Goal: Task Accomplishment & Management: Use online tool/utility

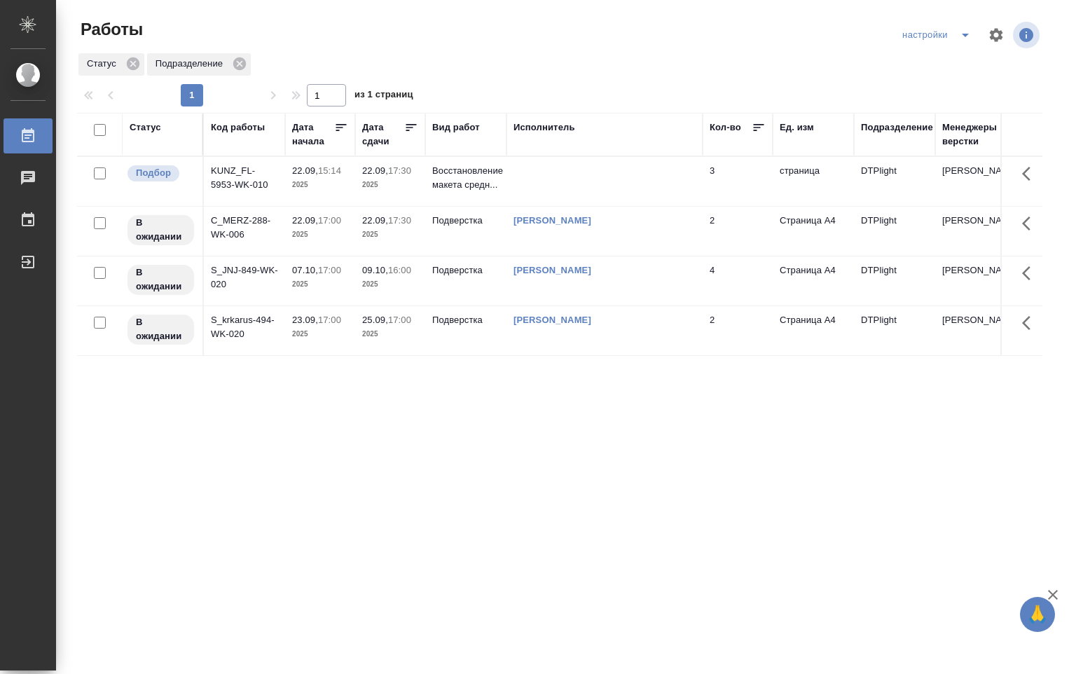
click at [551, 226] on div "[PERSON_NAME]" at bounding box center [604, 221] width 182 height 14
click at [452, 223] on p "Подверстка" at bounding box center [465, 221] width 67 height 14
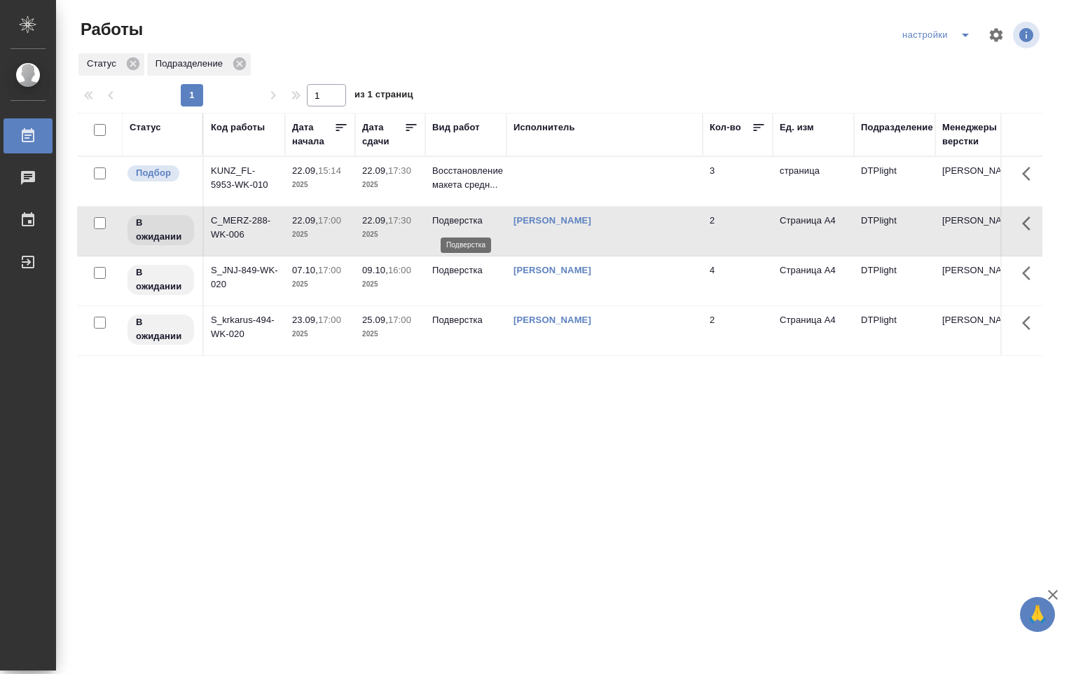
click at [450, 223] on p "Подверстка" at bounding box center [465, 221] width 67 height 14
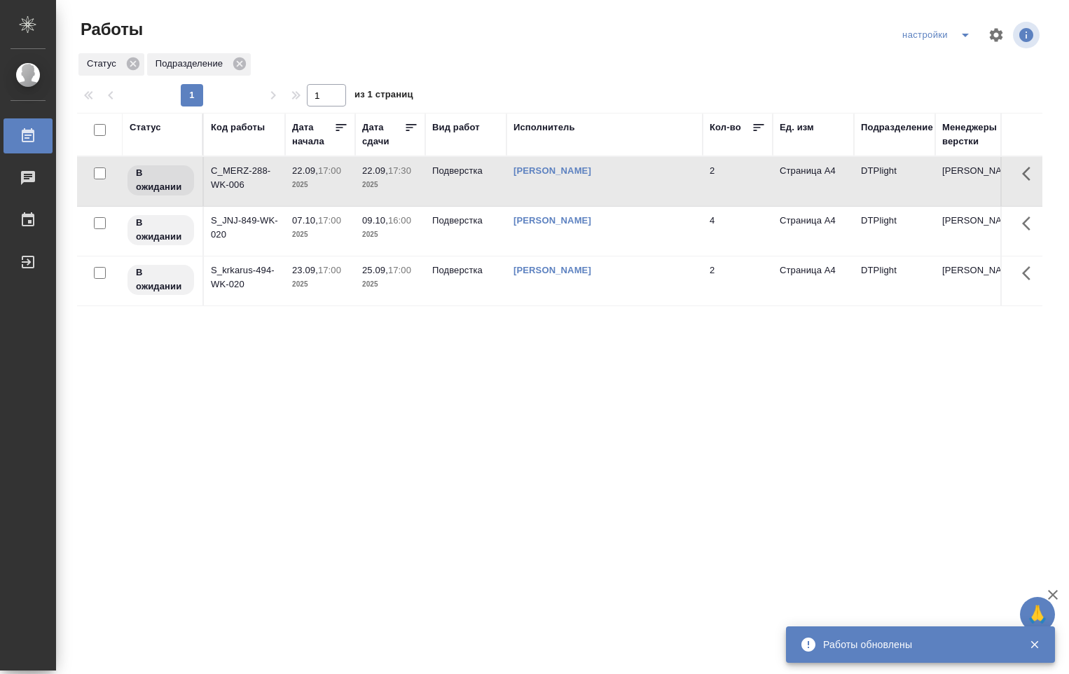
click at [877, 658] on div "Работы обновлены" at bounding box center [920, 644] width 269 height 36
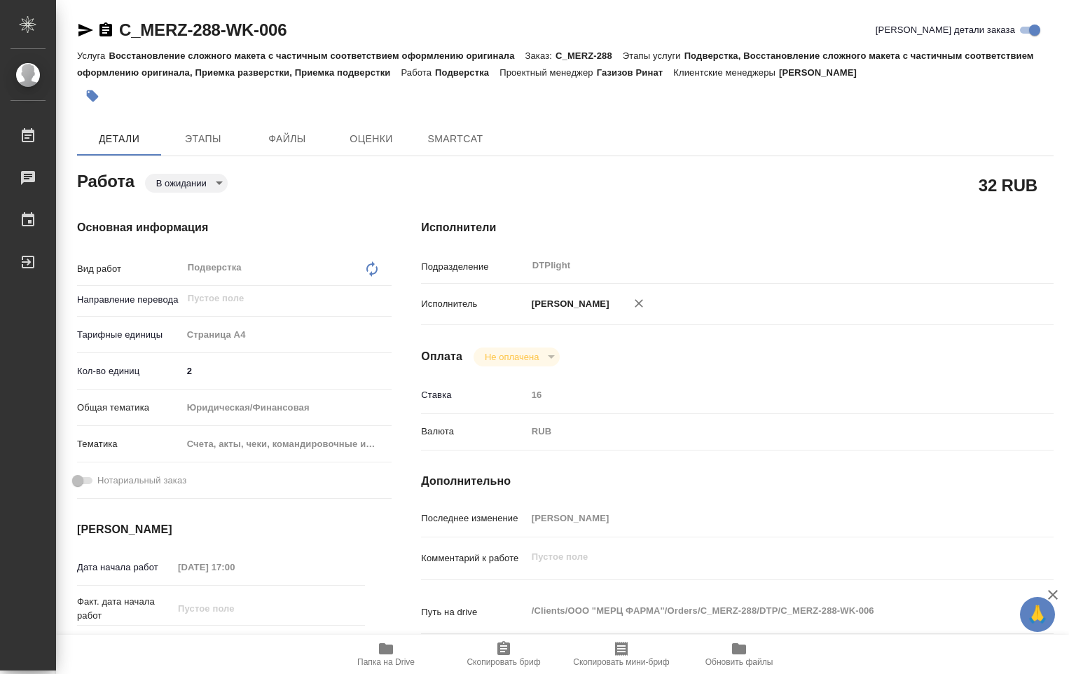
type textarea "x"
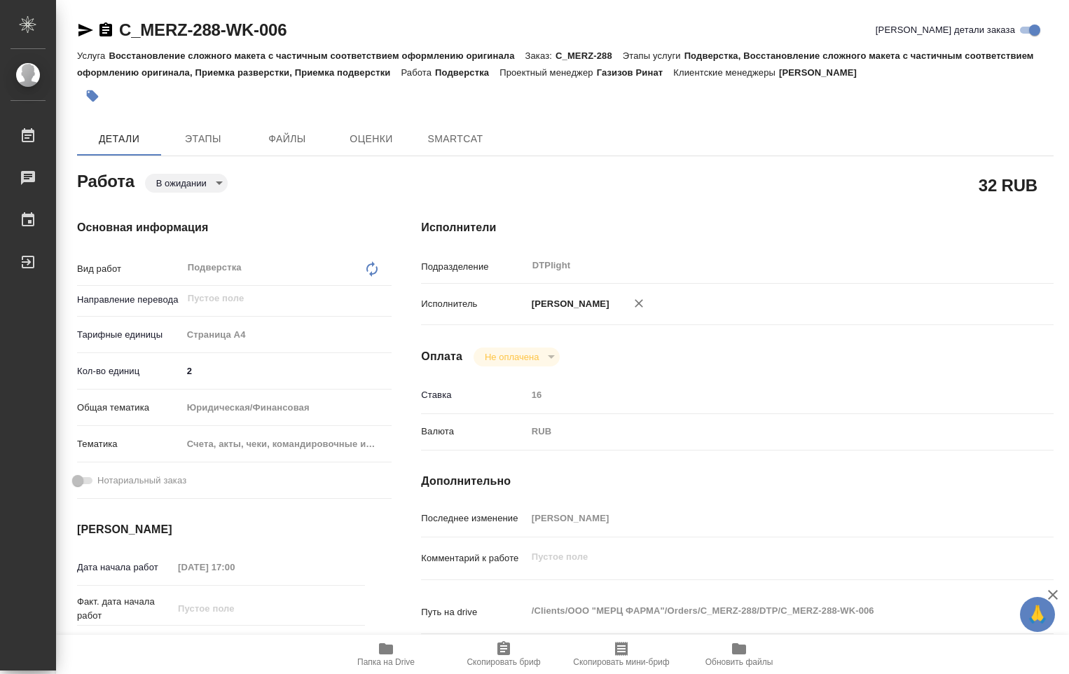
type textarea "x"
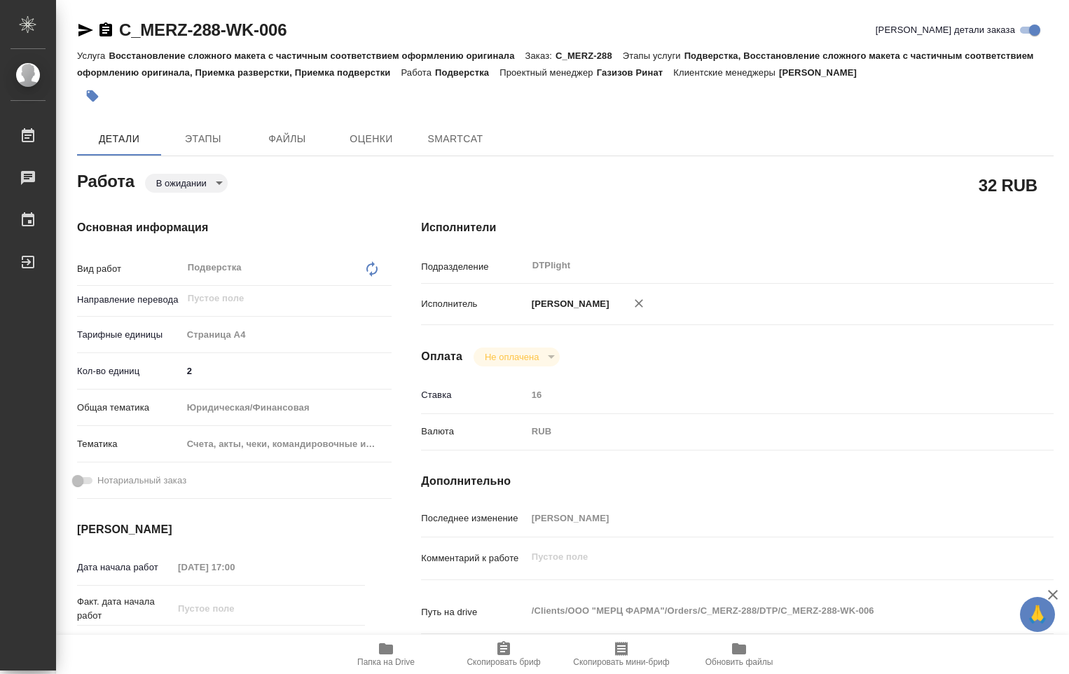
type textarea "x"
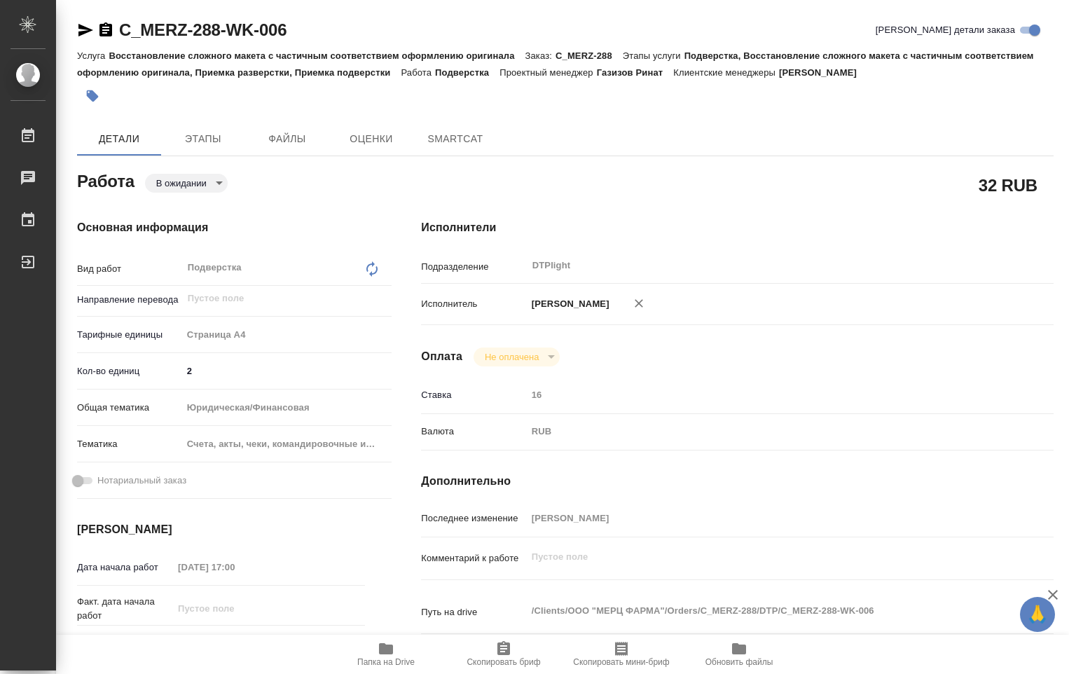
type textarea "x"
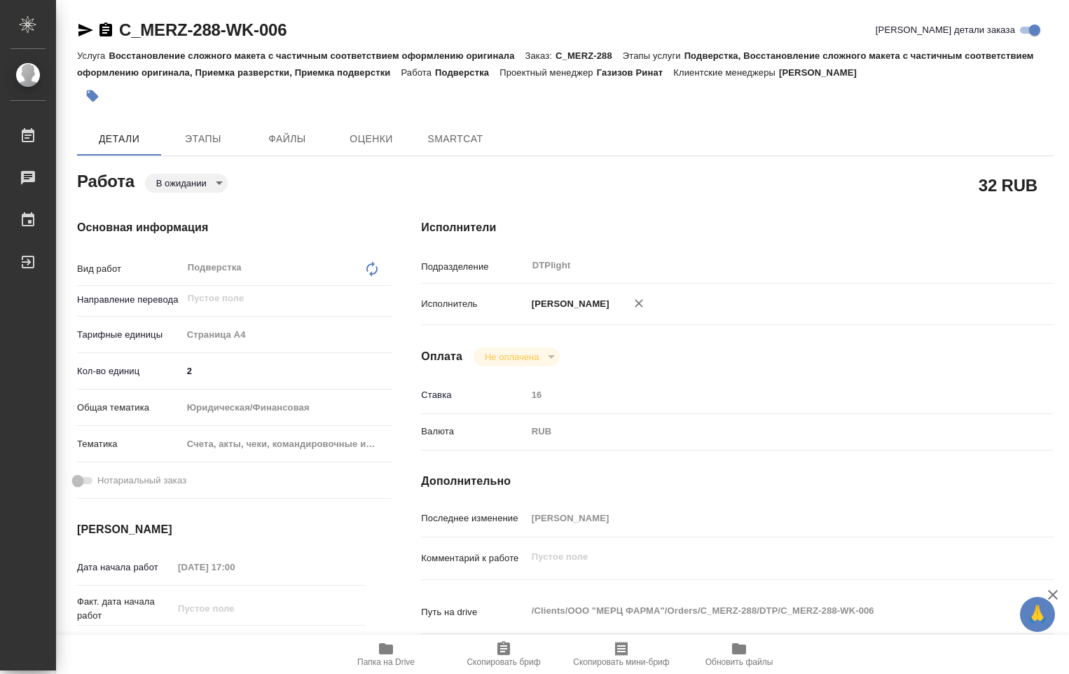
type textarea "x"
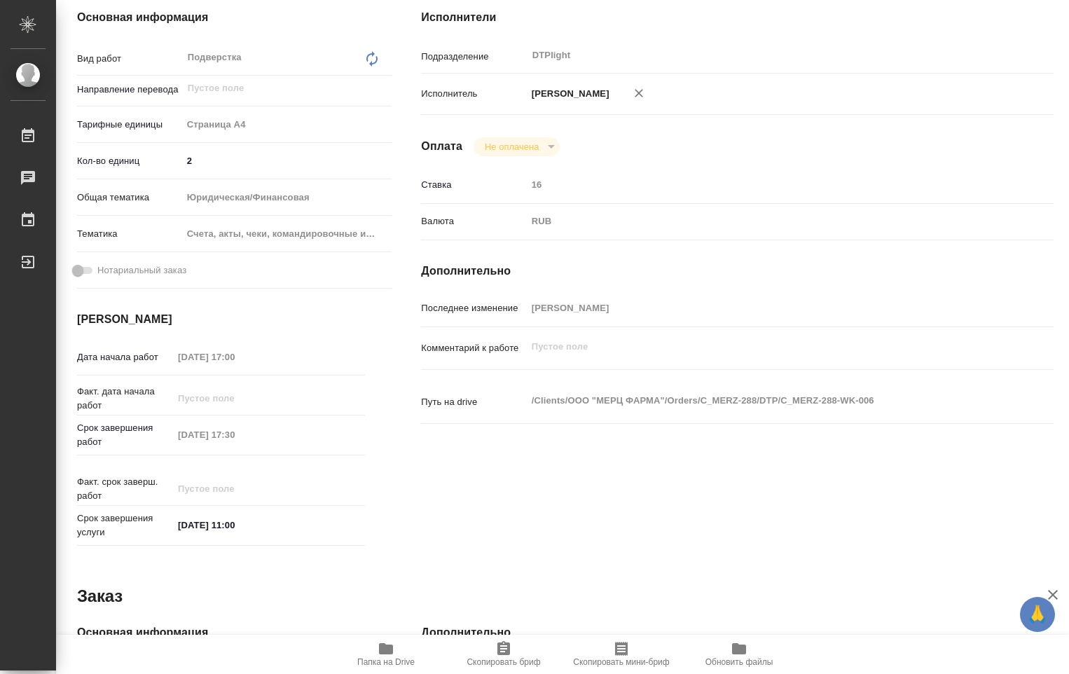
type textarea "x"
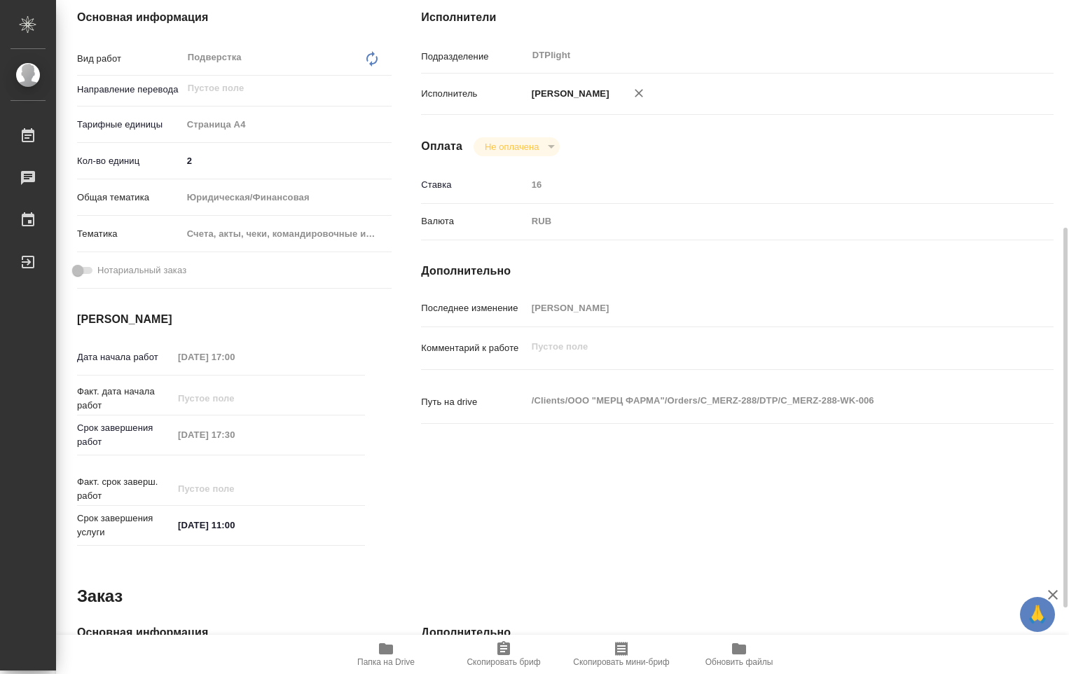
scroll to position [280, 0]
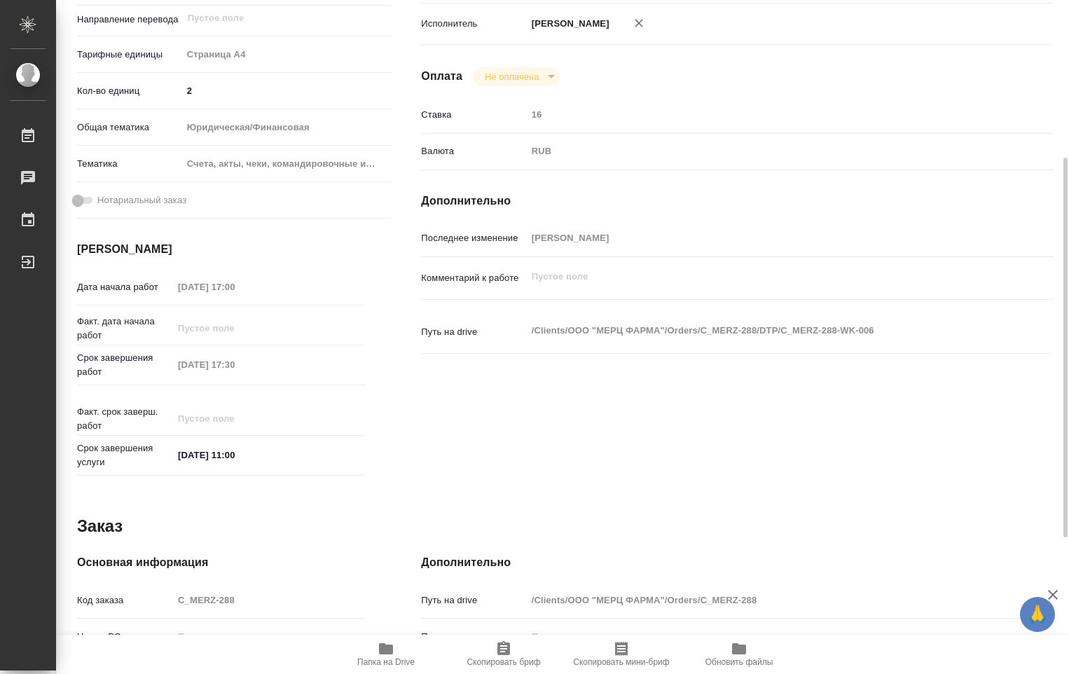
type textarea "x"
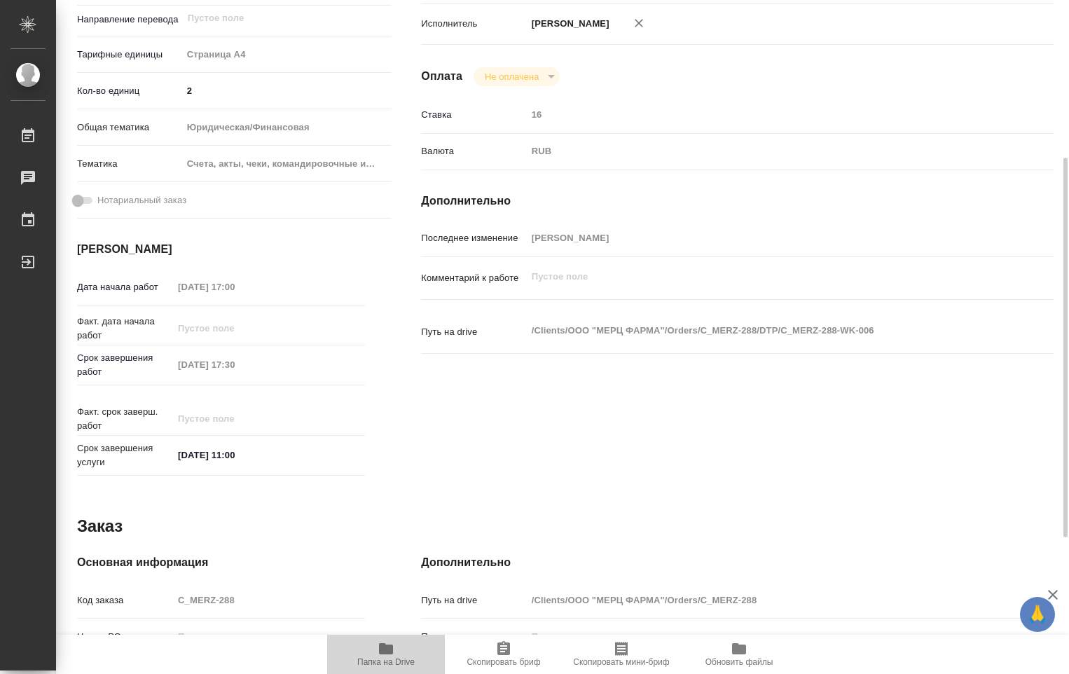
click at [394, 655] on span "Папка на Drive" at bounding box center [385, 653] width 101 height 27
